Goal: Information Seeking & Learning: Compare options

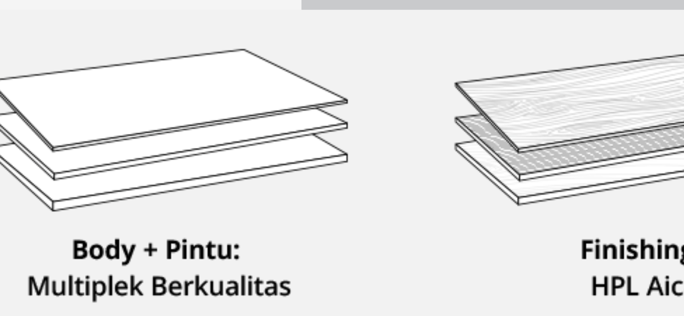
scroll to position [76, 0]
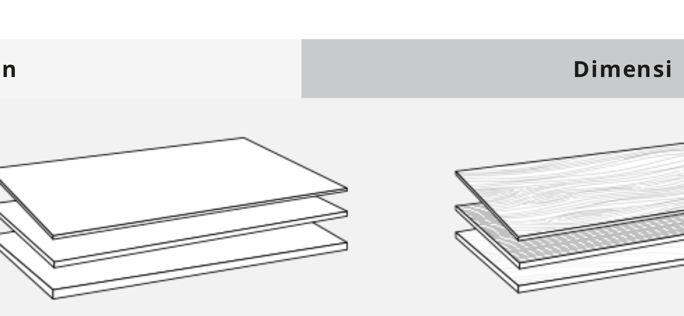
click at [284, 232] on div "Dimensi" at bounding box center [342, 224] width 166 height 15
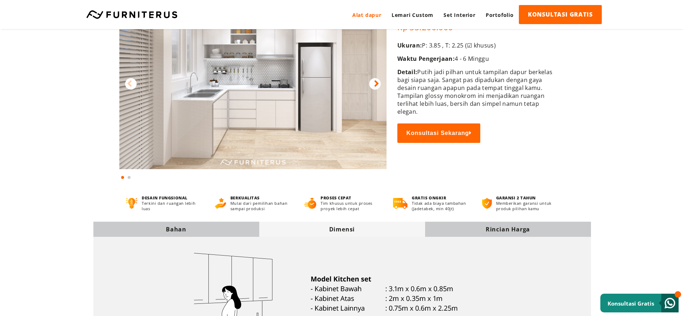
scroll to position [54, 0]
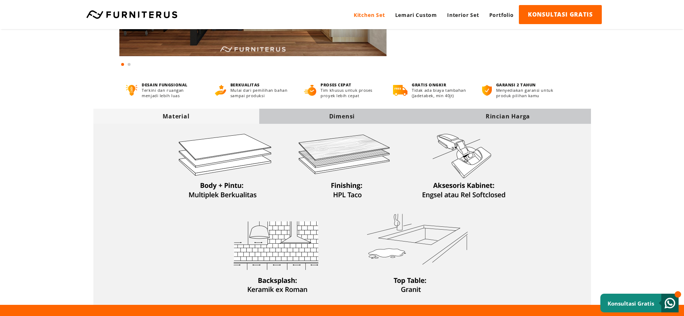
scroll to position [181, 0]
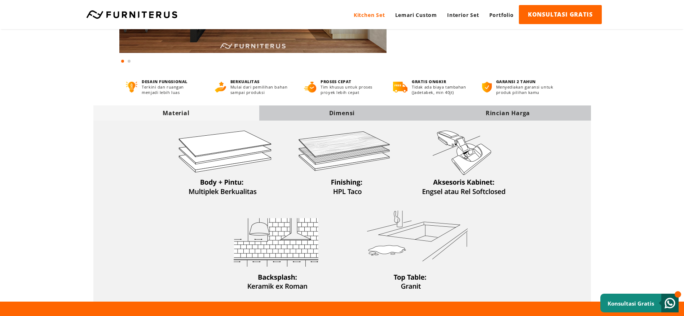
click at [325, 117] on div "Dimensi" at bounding box center [342, 113] width 166 height 15
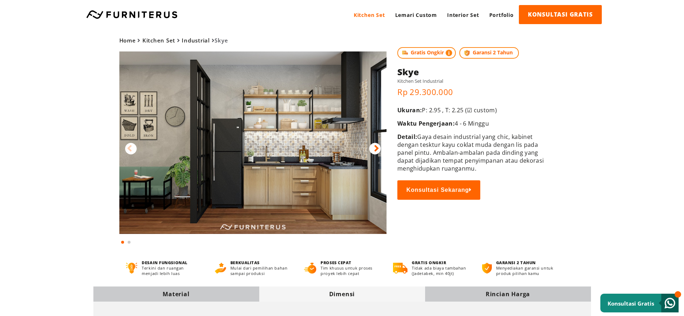
scroll to position [4, 0]
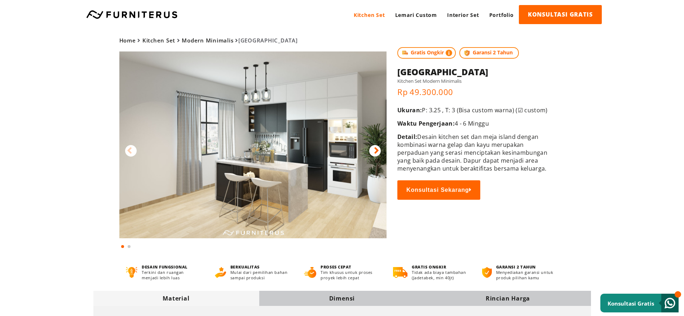
click at [379, 151] on div at bounding box center [375, 151] width 12 height 12
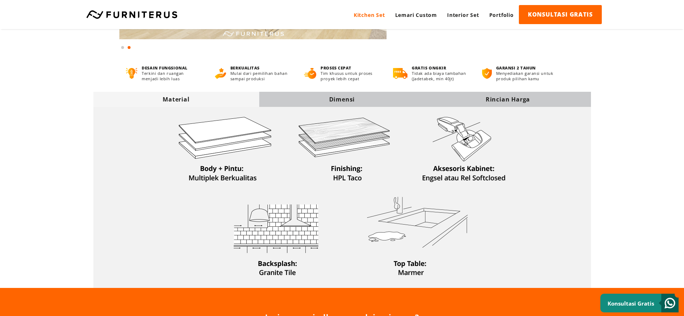
scroll to position [216, 0]
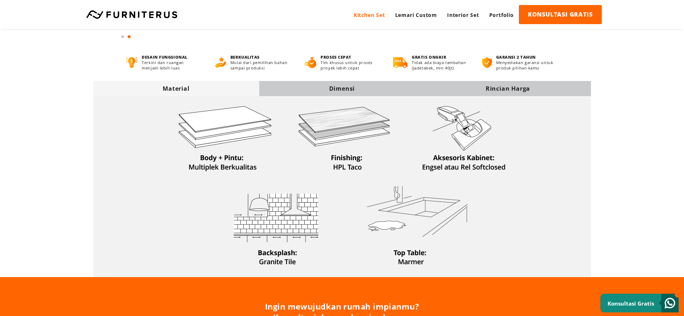
click at [354, 93] on div "Dimensi" at bounding box center [342, 88] width 166 height 15
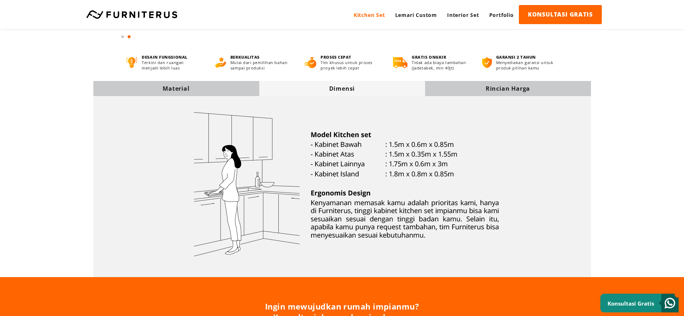
scroll to position [0, 0]
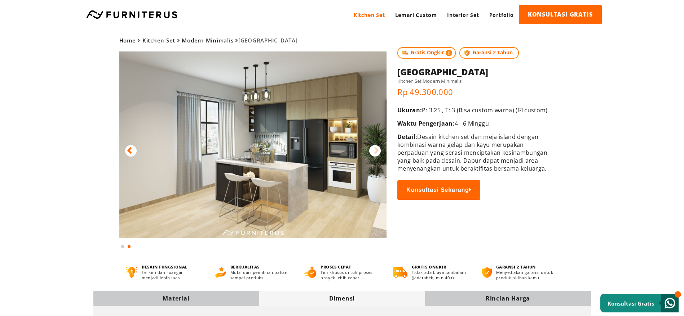
click at [265, 177] on img at bounding box center [252, 145] width 267 height 187
